Goal: Task Accomplishment & Management: Manage account settings

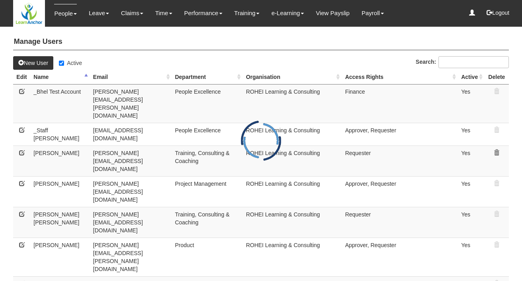
select select "50"
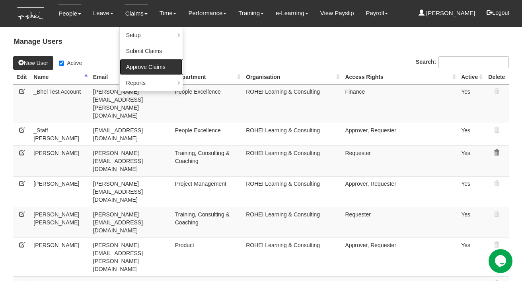
click at [131, 67] on link "Approve Claims" at bounding box center [151, 67] width 63 height 16
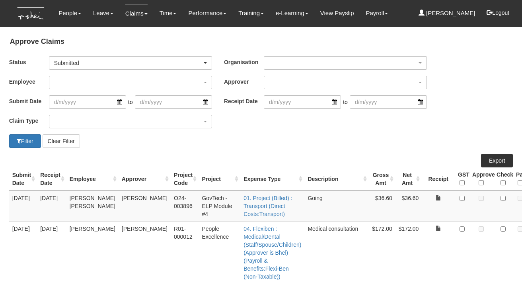
select select "50"
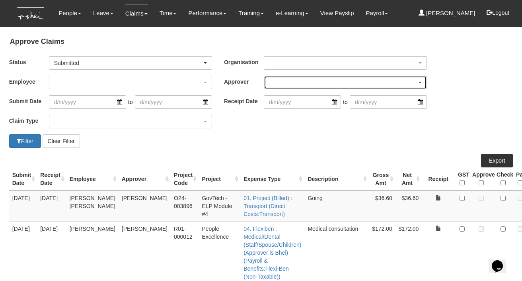
click at [273, 82] on div "button" at bounding box center [345, 82] width 162 height 13
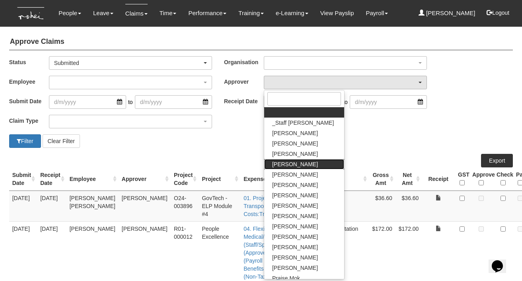
click at [280, 166] on span "[PERSON_NAME]" at bounding box center [295, 164] width 46 height 8
select select "7c74568e-c65a-4e2f-b023-70974c8e3265"
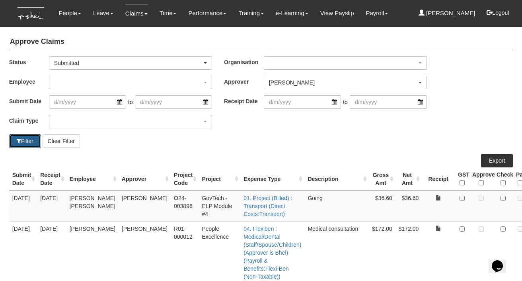
click at [23, 144] on button "Filter" at bounding box center [25, 141] width 32 height 14
select select "50"
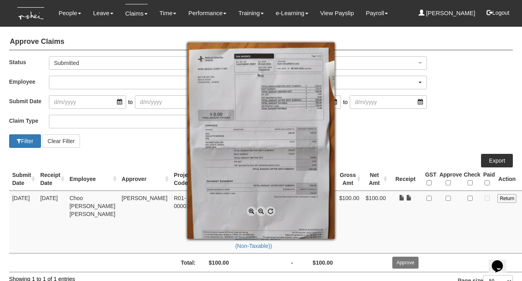
click at [251, 211] on span at bounding box center [252, 211] width 10 height 10
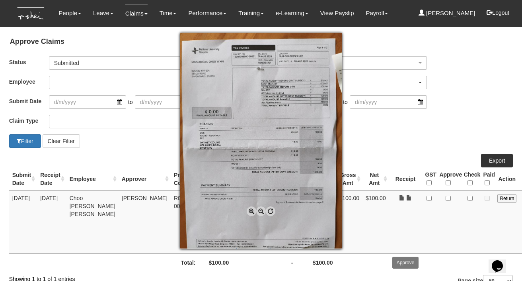
click at [251, 211] on span at bounding box center [252, 211] width 10 height 10
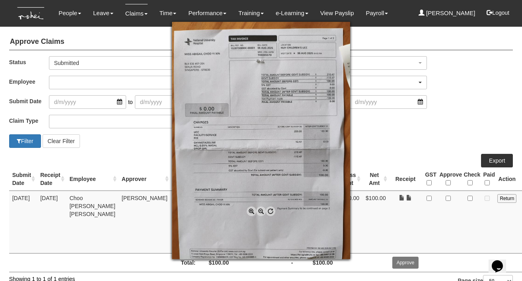
click at [251, 211] on span at bounding box center [252, 211] width 10 height 10
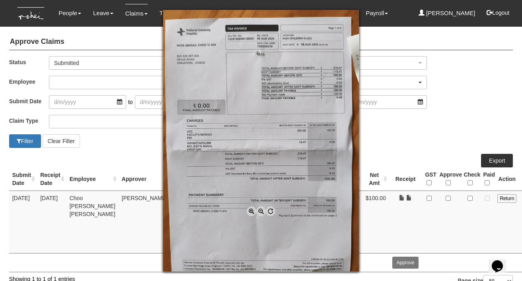
click at [251, 211] on span at bounding box center [252, 211] width 10 height 10
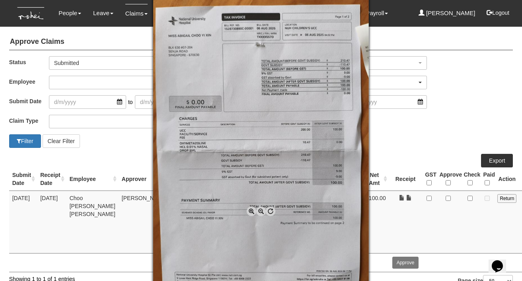
click at [398, 226] on div at bounding box center [261, 140] width 522 height 281
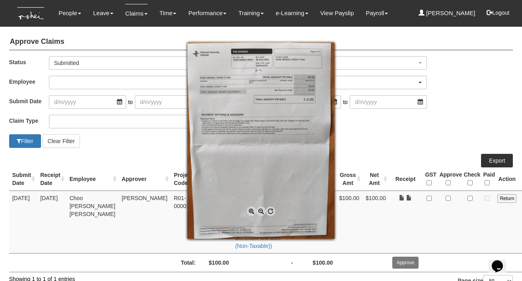
click at [419, 197] on div at bounding box center [261, 140] width 522 height 281
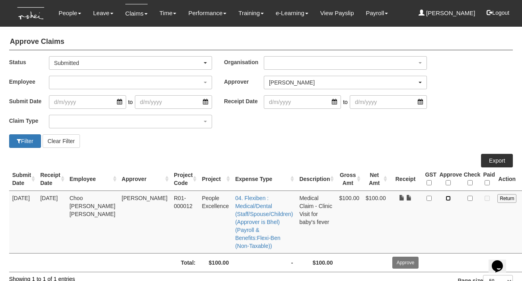
click at [446, 198] on input "checkbox" at bounding box center [448, 197] width 5 height 5
checkbox input "true"
click at [468, 197] on input "checkbox" at bounding box center [470, 197] width 5 height 5
checkbox input "true"
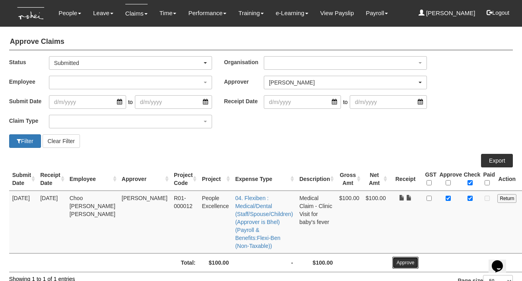
click at [392, 262] on input "Approve" at bounding box center [405, 262] width 27 height 12
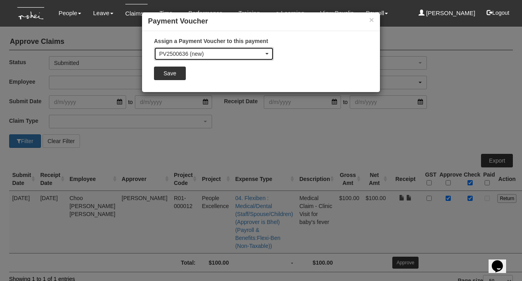
click at [203, 50] on div "PV2500636 (new)" at bounding box center [211, 54] width 105 height 8
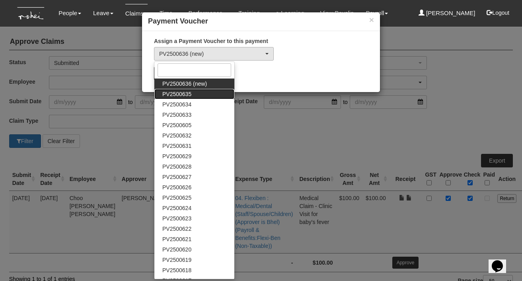
click at [186, 96] on span "PV2500635" at bounding box center [176, 94] width 29 height 8
select select "PV2500635"
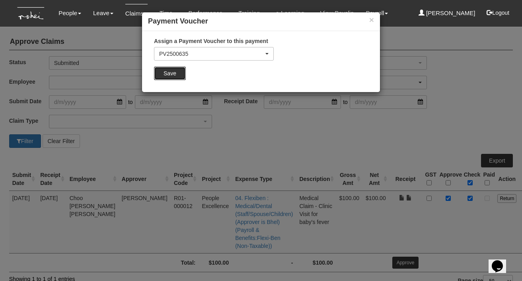
click at [168, 74] on input "Save" at bounding box center [170, 73] width 32 height 14
